Goal: Task Accomplishment & Management: Complete application form

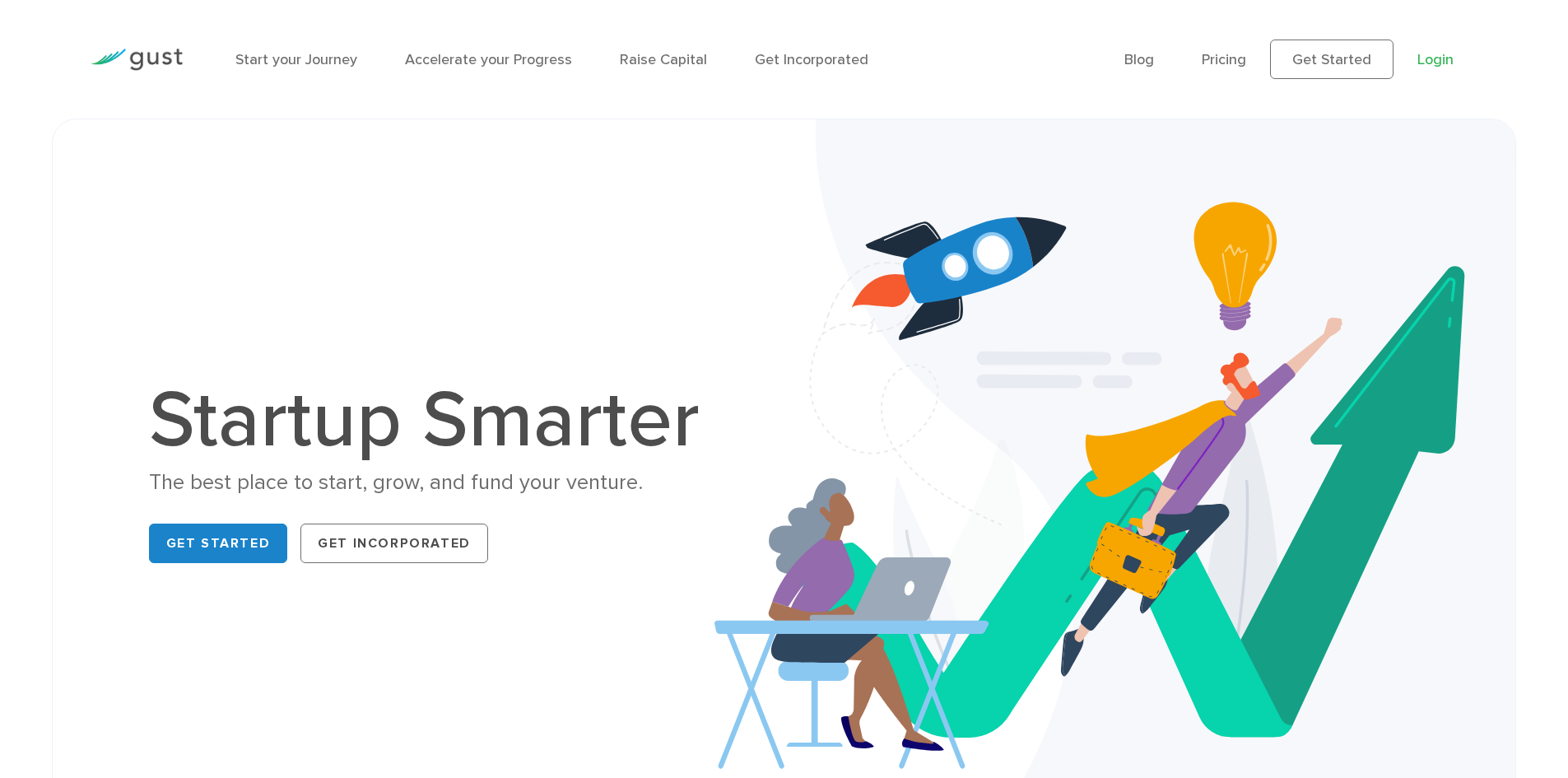
click at [1423, 56] on link "Login" at bounding box center [1435, 59] width 37 height 17
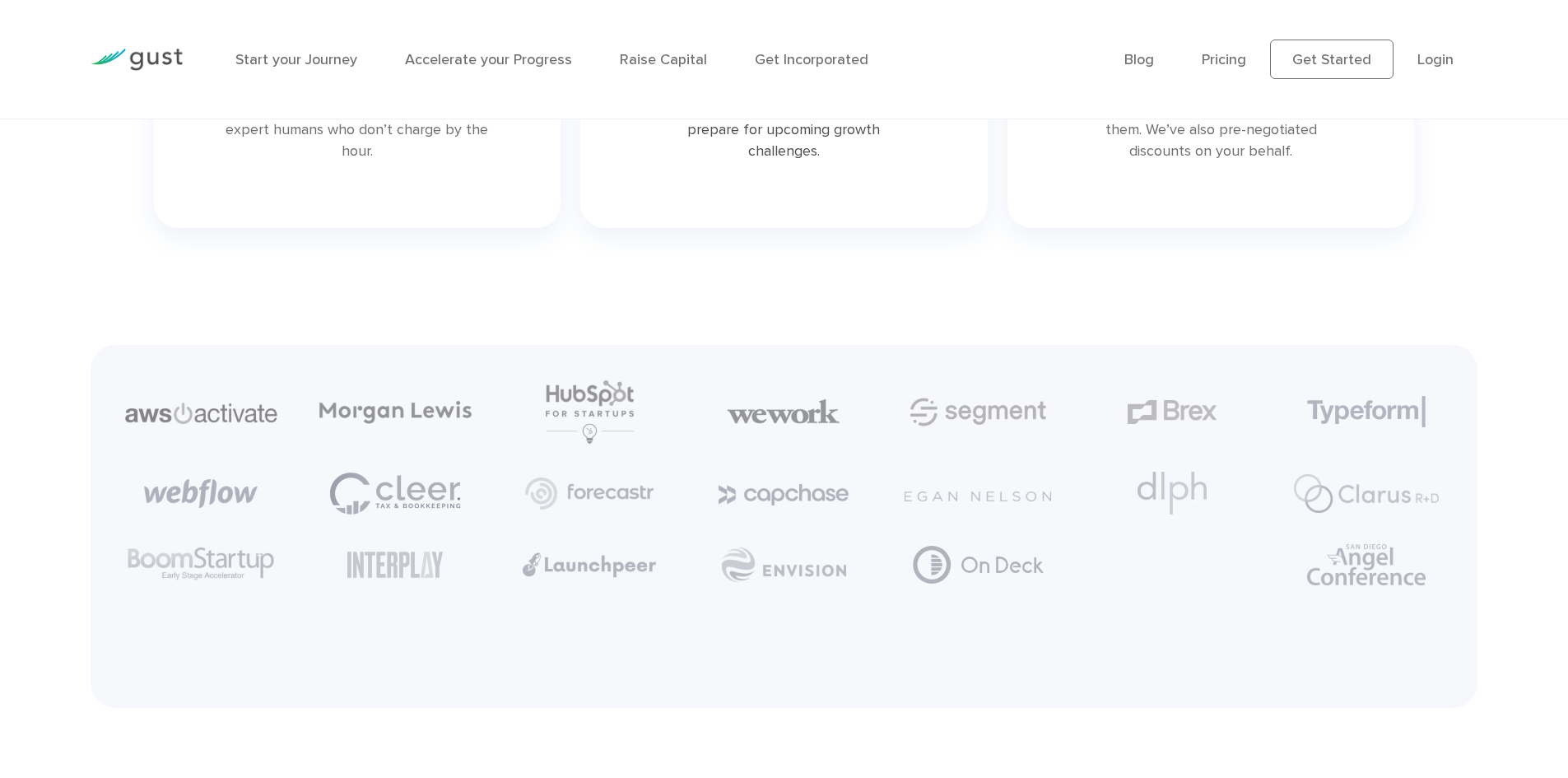
scroll to position [4034, 0]
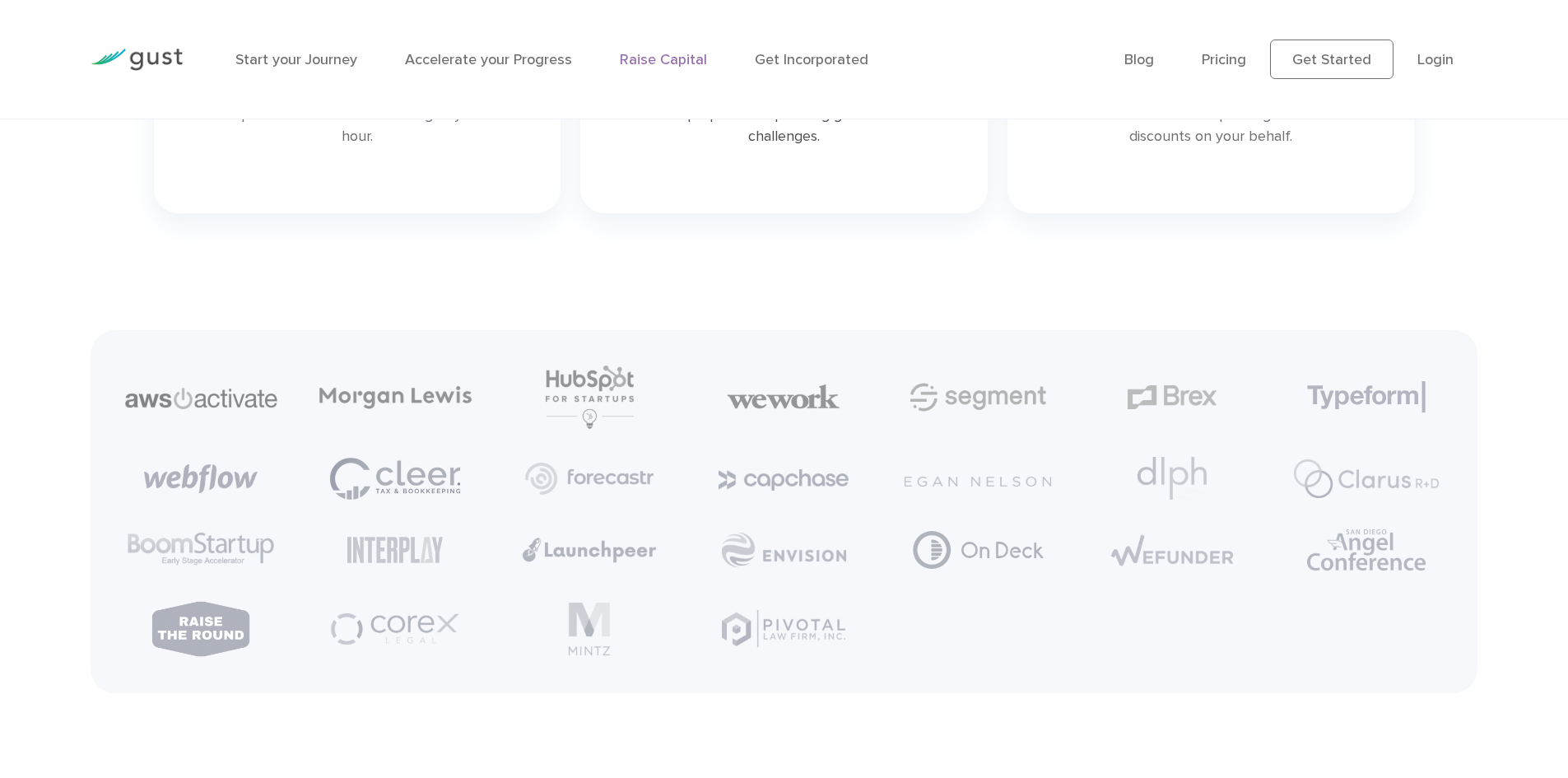
click at [672, 64] on link "Raise Capital" at bounding box center [663, 59] width 87 height 17
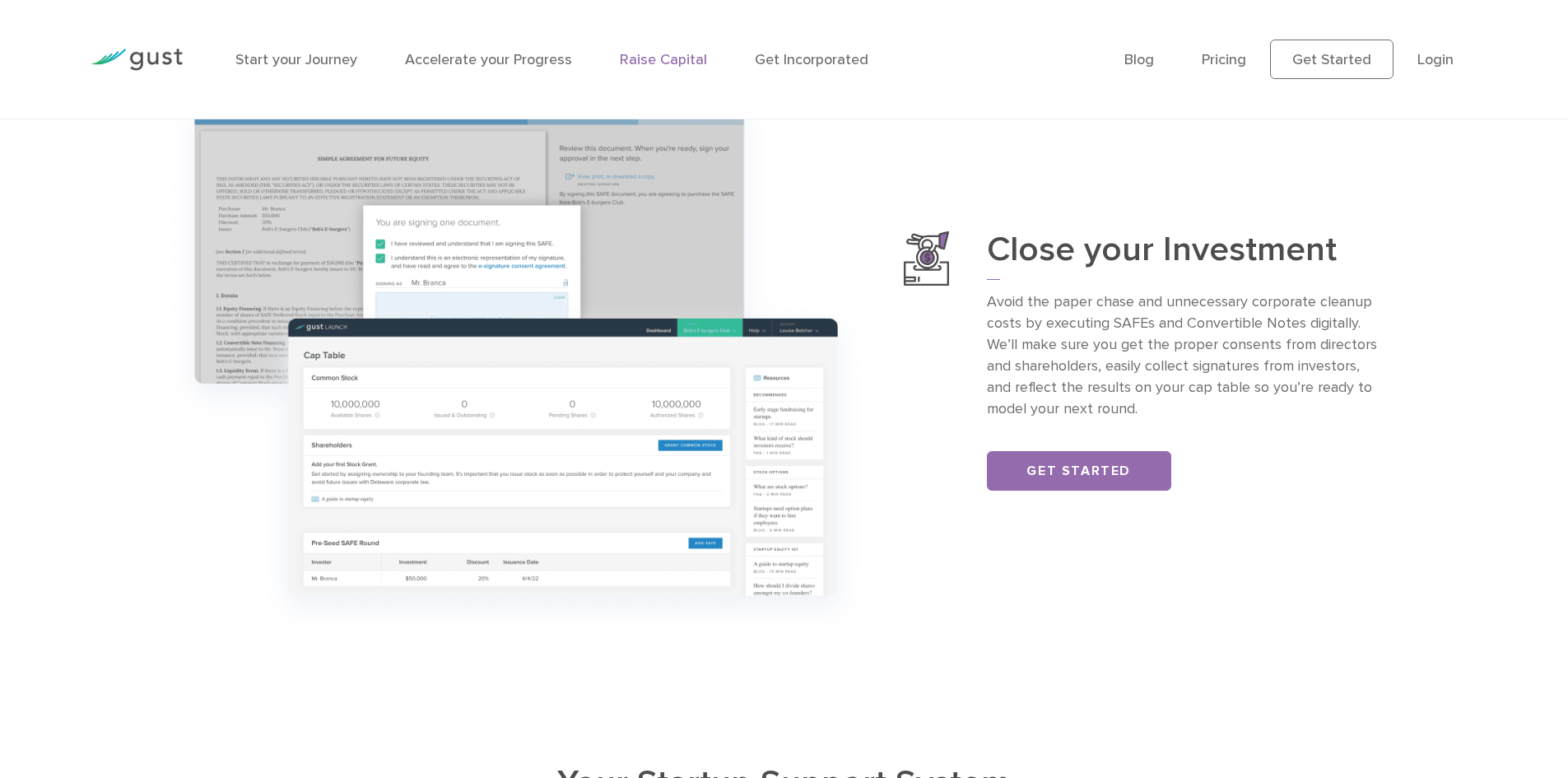
scroll to position [2053, 0]
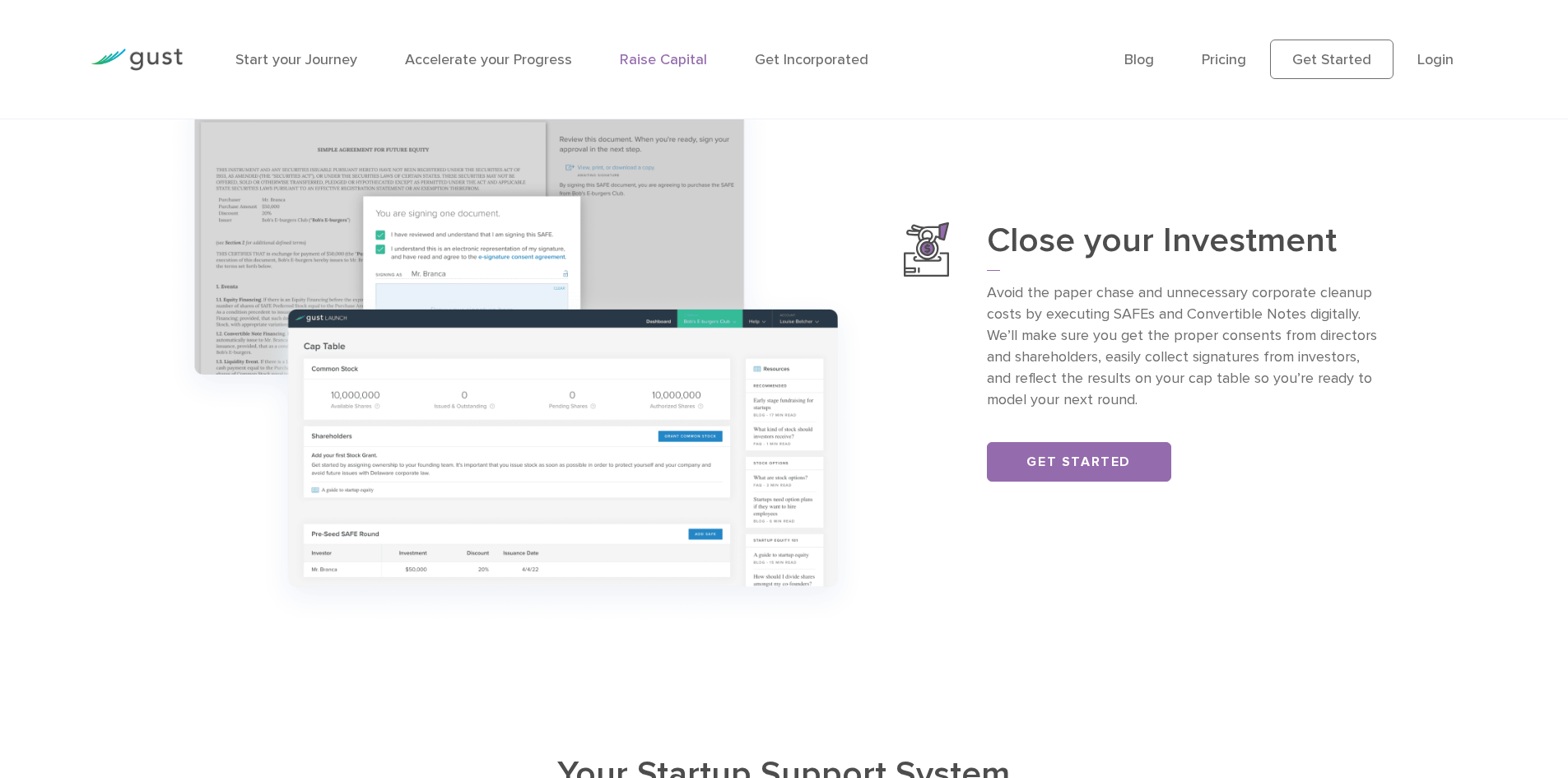
click at [282, 68] on li "Start your Journey" at bounding box center [295, 59] width 122 height 22
click at [283, 68] on li "Start your Journey" at bounding box center [295, 59] width 122 height 22
click at [289, 56] on link "Start your Journey" at bounding box center [295, 59] width 122 height 17
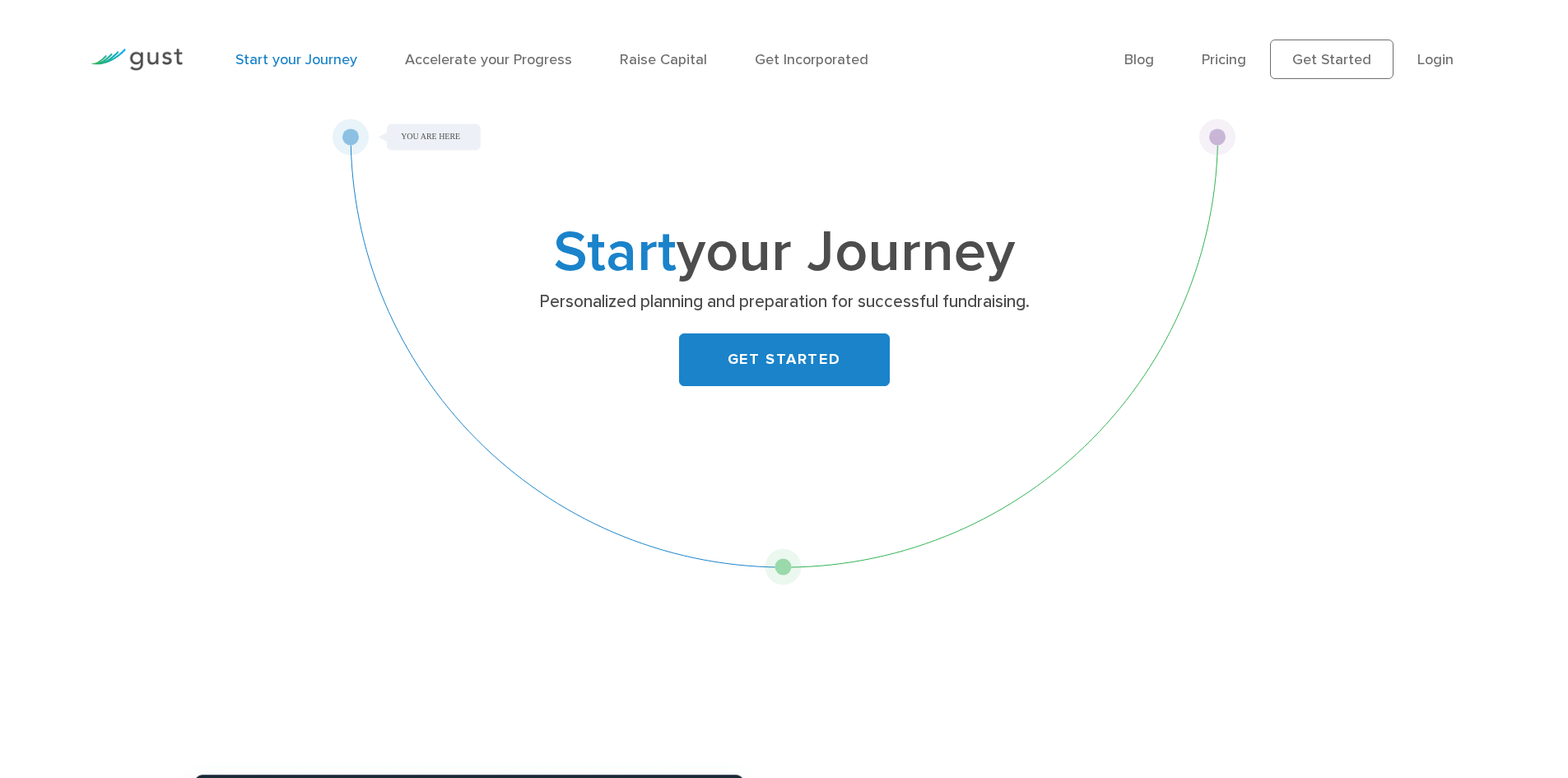
drag, startPoint x: 1216, startPoint y: 130, endPoint x: 1301, endPoint y: 2, distance: 153.7
